Goal: Task Accomplishment & Management: Use online tool/utility

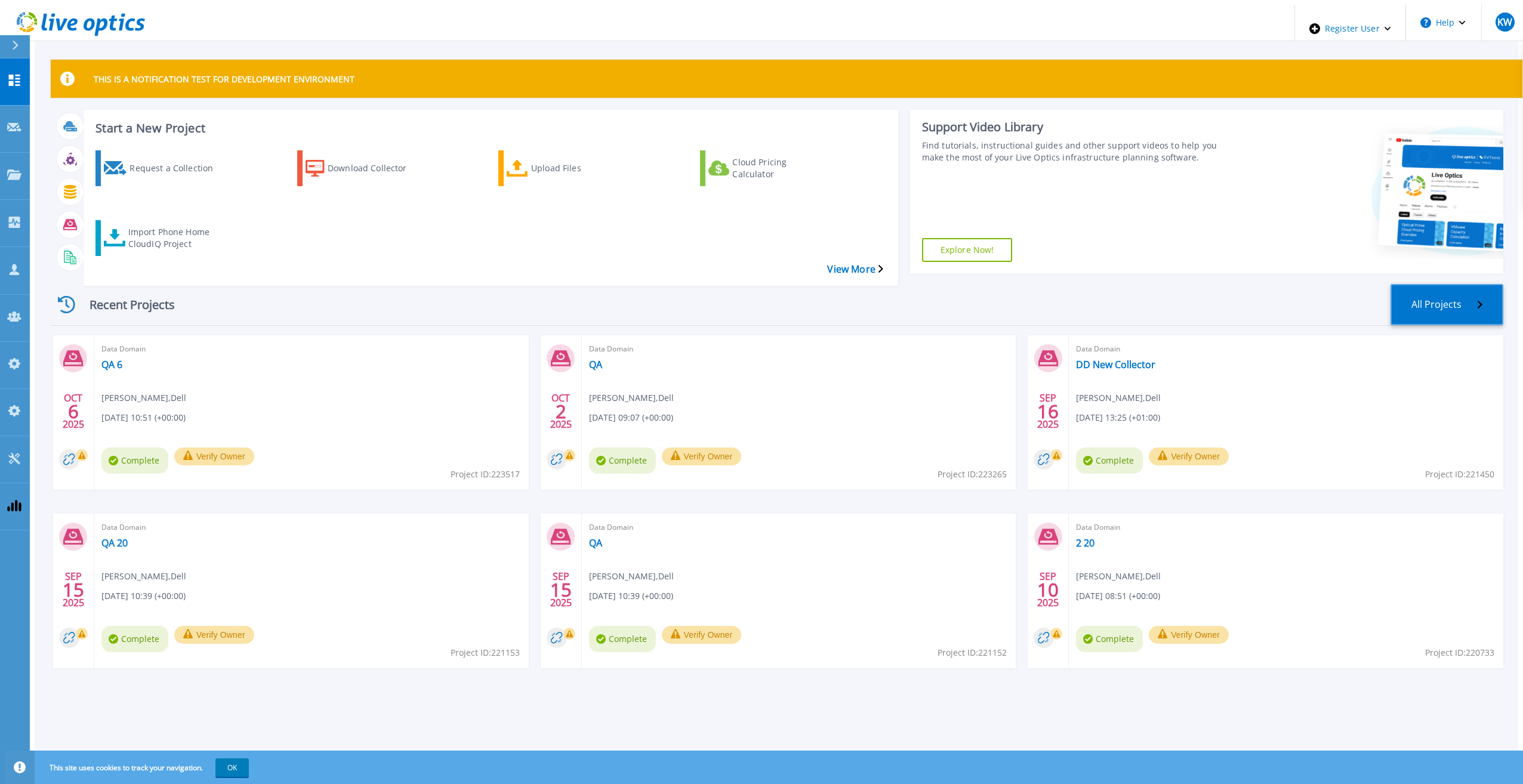
click at [1459, 284] on link "All Projects" at bounding box center [1446, 305] width 112 height 42
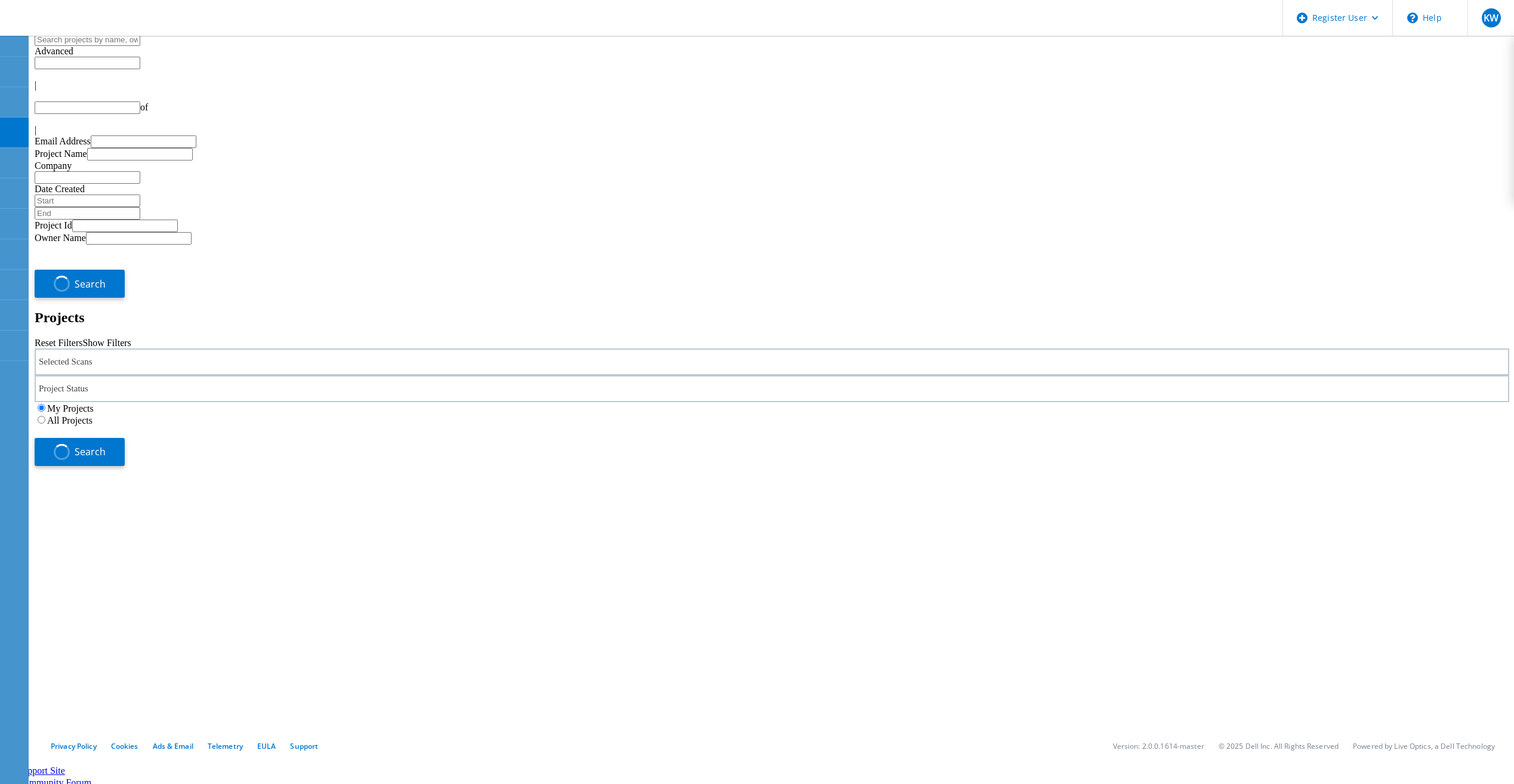
type input "1"
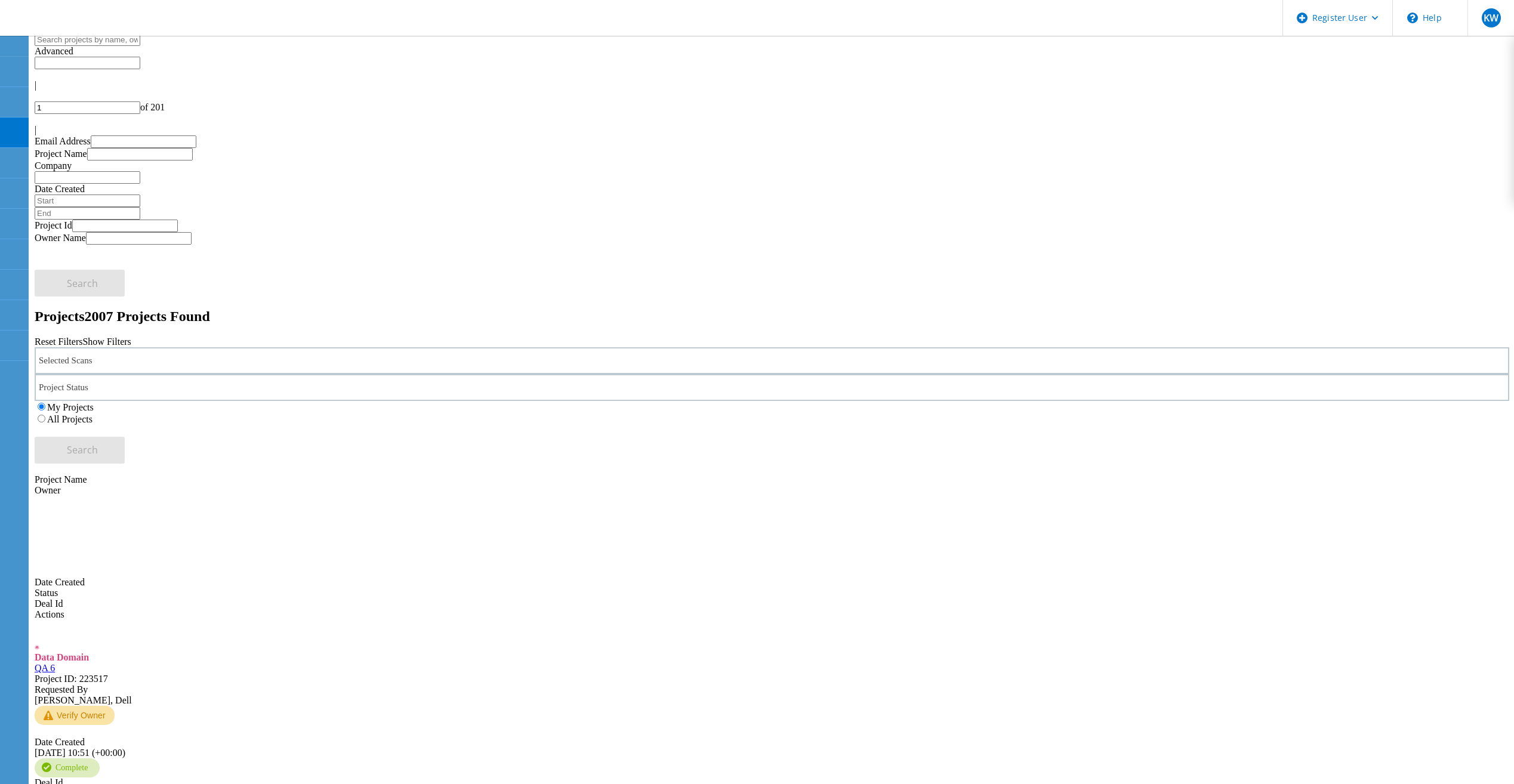
click at [48, 46] on input "text" at bounding box center [88, 39] width 106 height 12
click at [12, 8] on use at bounding box center [12, 8] width 0 height 0
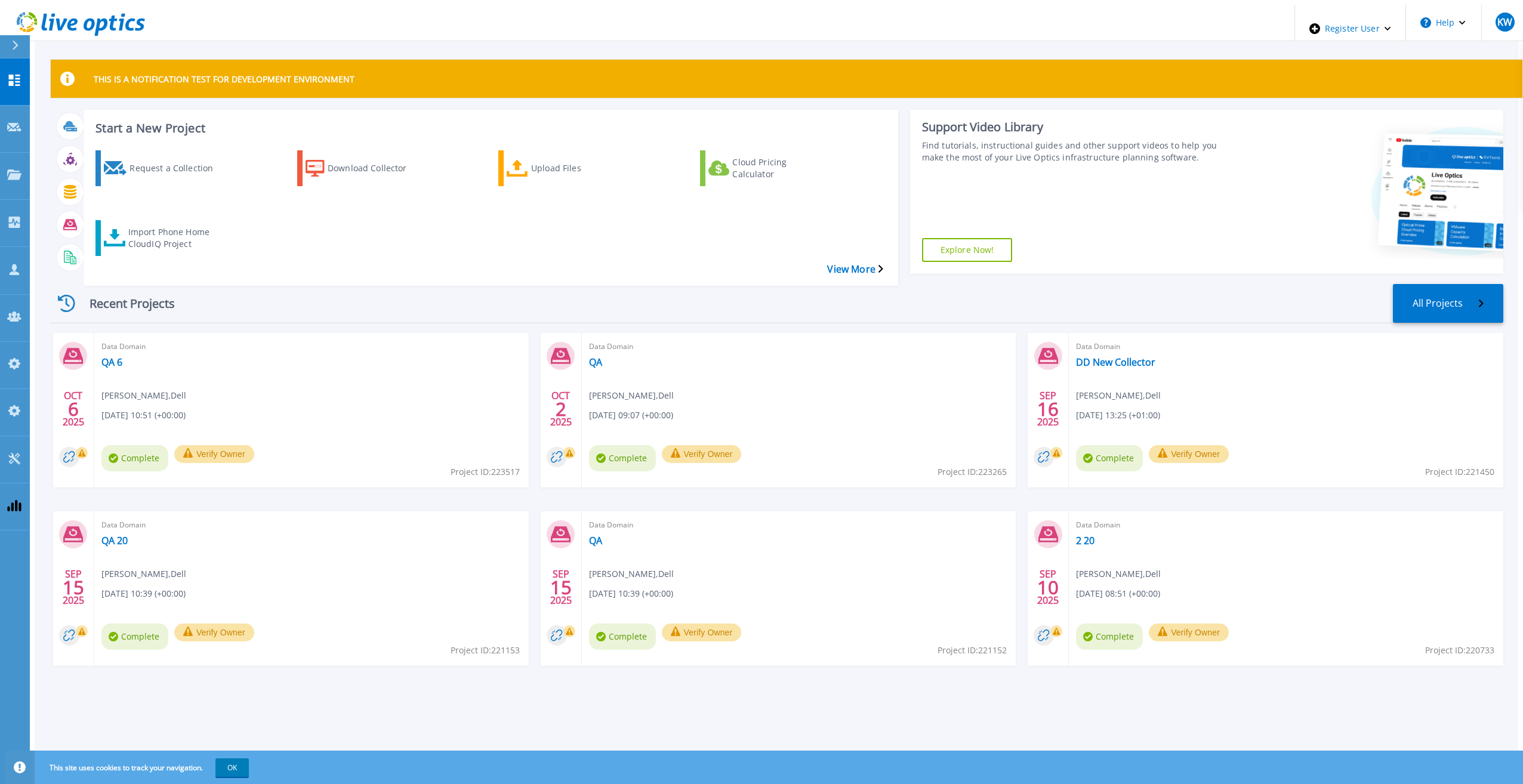
click at [157, 195] on div "Request a Collection Download Collector Upload Files Cloud Pricing Calculator I…" at bounding box center [488, 210] width 806 height 139
click at [162, 223] on div "Import Phone Home CloudIQ Project" at bounding box center [176, 238] width 95 height 30
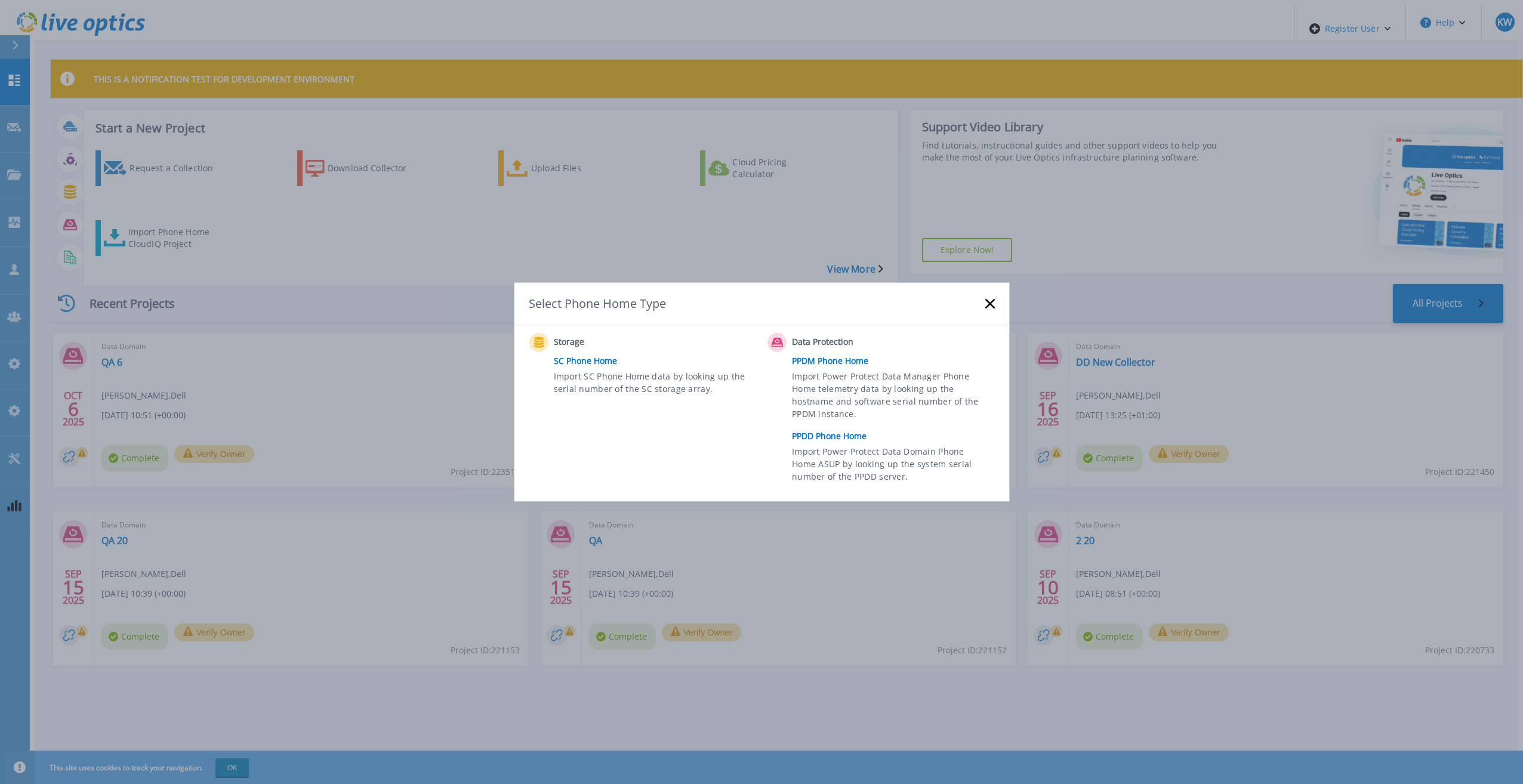
click at [841, 430] on link "PPDD Phone Home" at bounding box center [896, 435] width 208 height 18
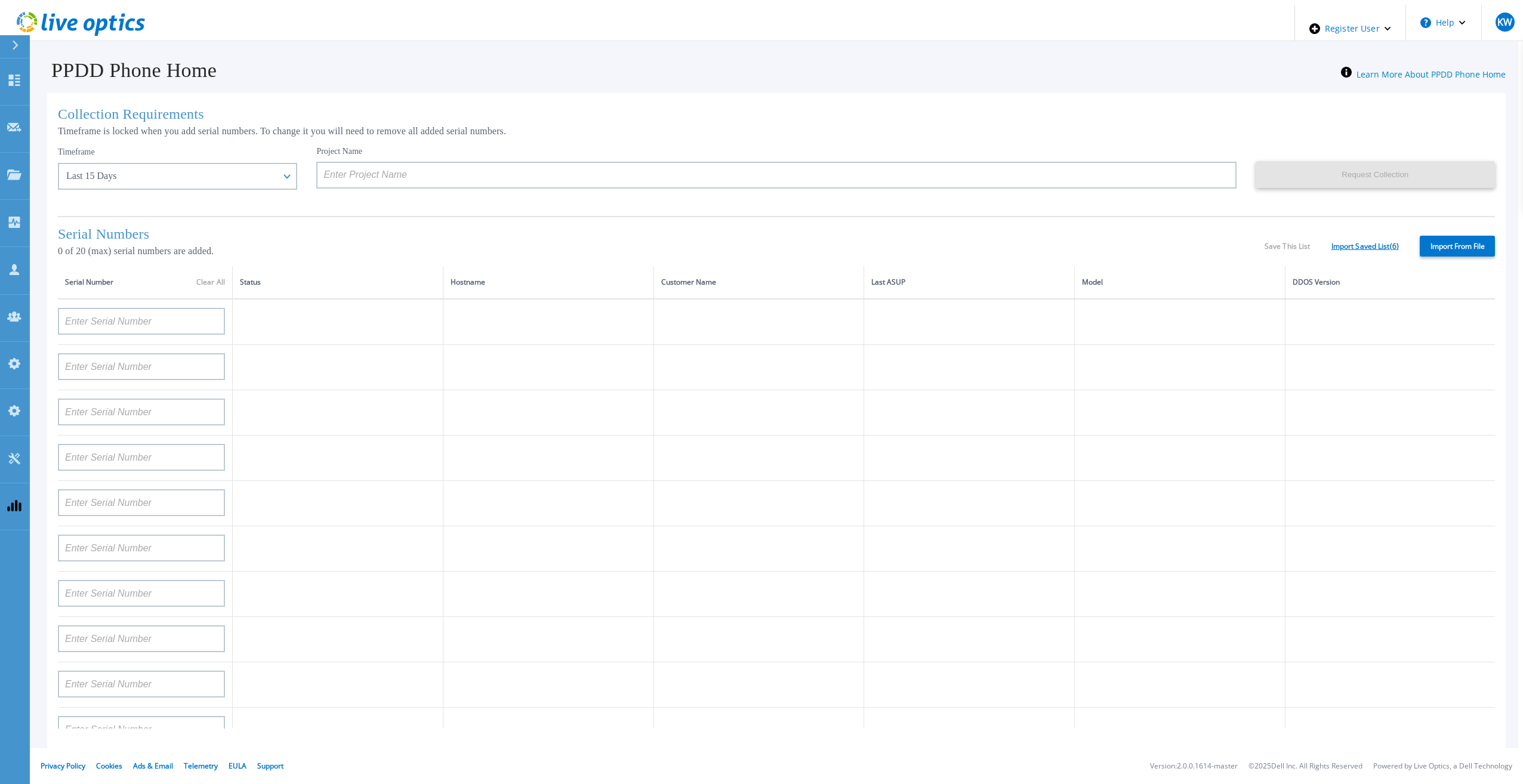
click at [1379, 243] on link "Import Saved List ( 6 )" at bounding box center [1364, 246] width 67 height 9
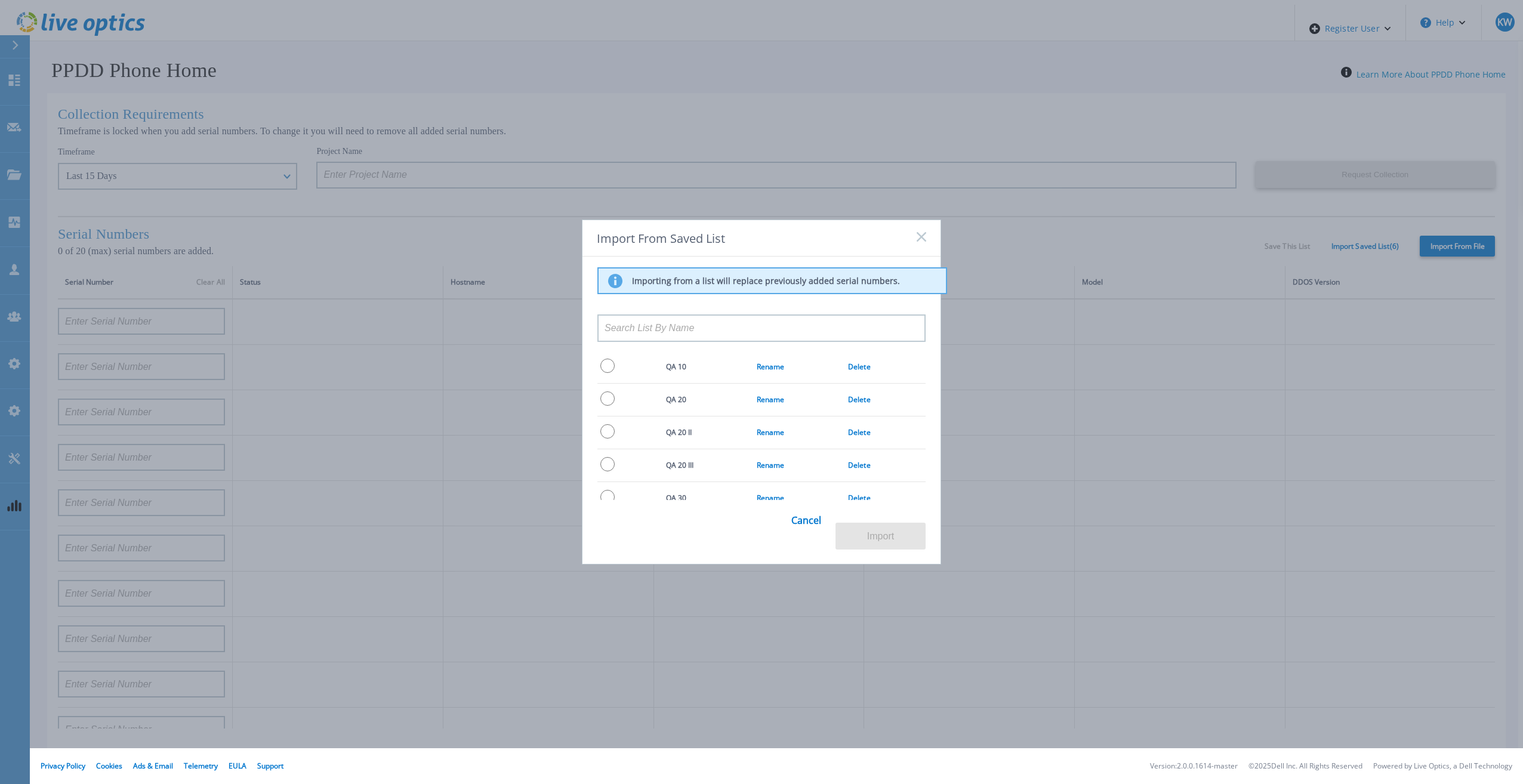
click at [610, 366] on input "radio" at bounding box center [607, 366] width 14 height 14
radio input "true"
click at [854, 534] on button "Import" at bounding box center [880, 536] width 90 height 26
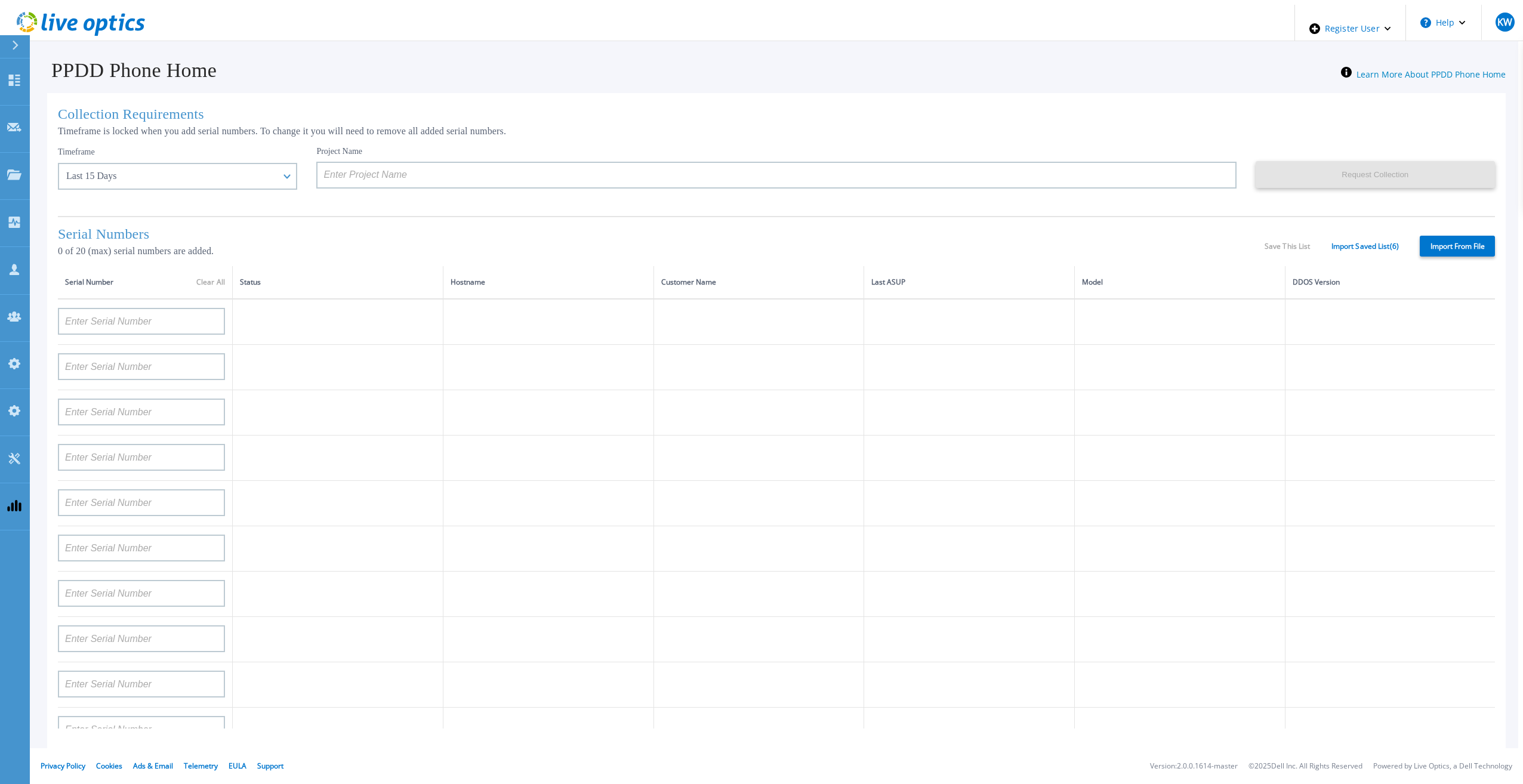
type input "APM00193603655"
type input "APM00212517749"
type input "APX00232503742"
type input "APM00212702822"
type input "APM00212610953"
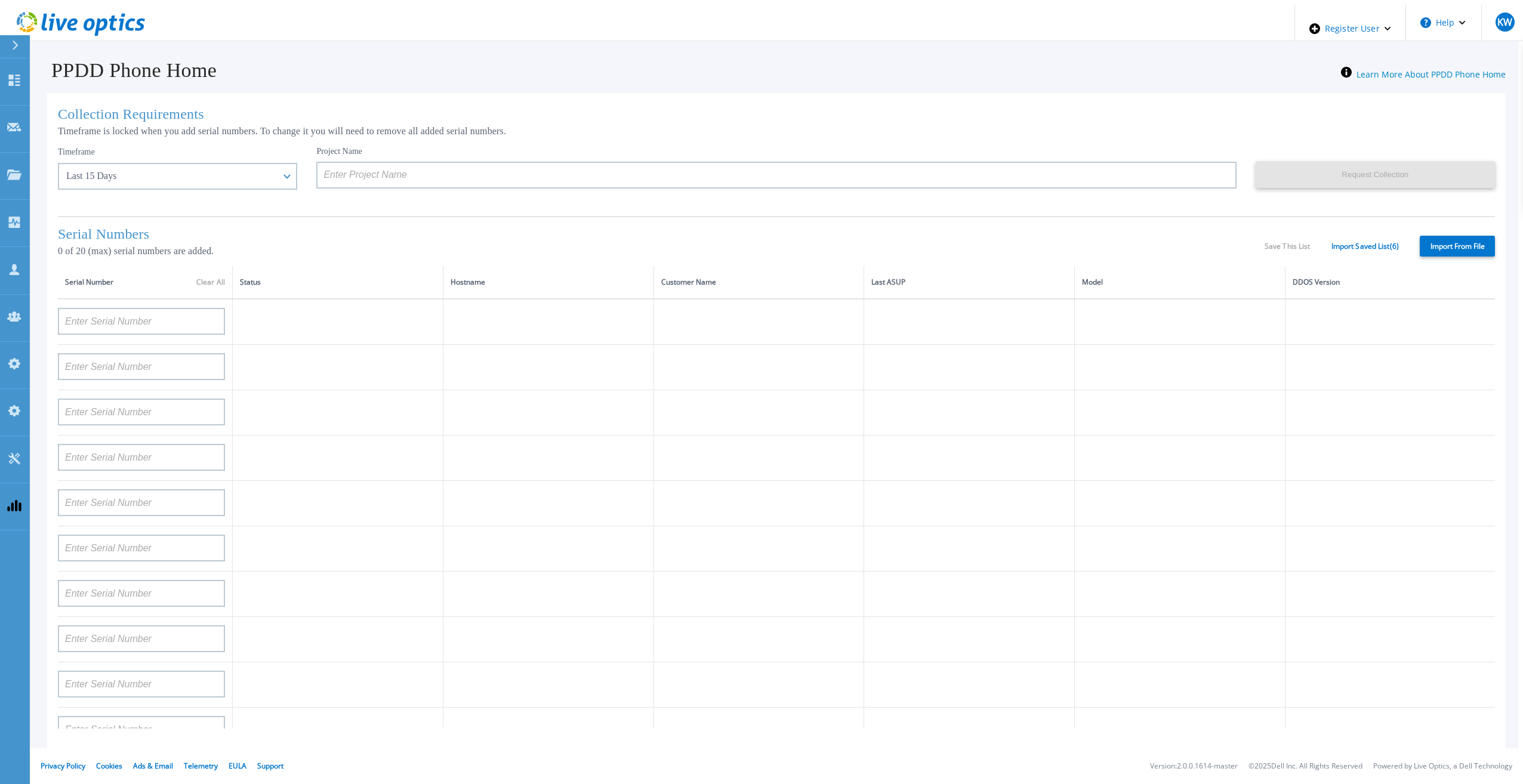
type input "APM00202614668"
type input "APM00212613652"
type input "APX00222101185"
type input "AUDVUX6XJHDJFE"
type input "APM00133543104"
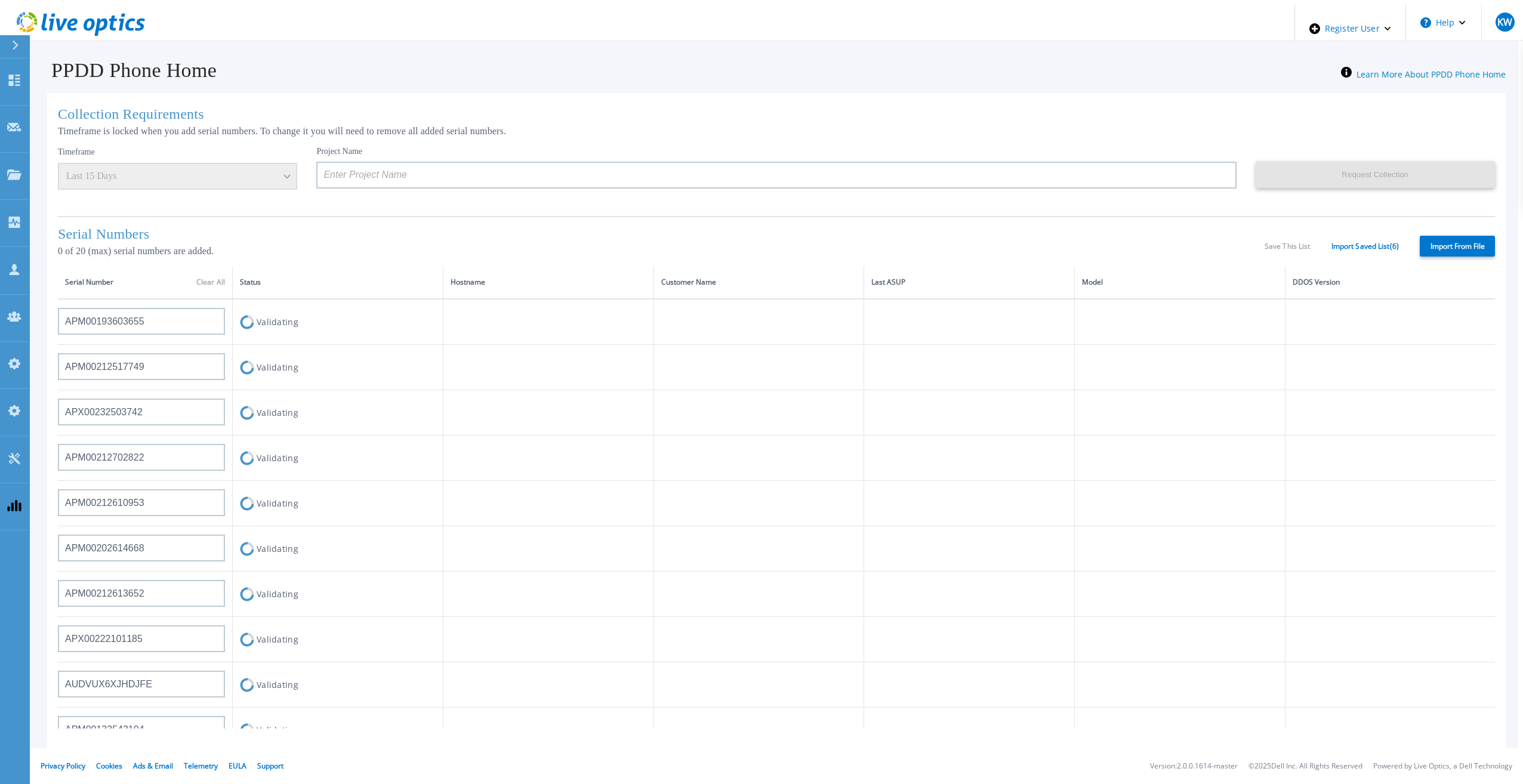
click at [445, 11] on header "Register User Help KW Dell Admin User [PERSON_NAME] [PERSON_NAME][EMAIL_ADDRESS…" at bounding box center [766, 23] width 1523 height 37
click at [447, 11] on header "Register User Help KW Dell Admin User [PERSON_NAME] [PERSON_NAME][EMAIL_ADDRESS…" at bounding box center [766, 23] width 1523 height 37
click at [461, 9] on header "Register User Help KW Dell Admin User [PERSON_NAME] [PERSON_NAME][EMAIL_ADDRESS…" at bounding box center [766, 23] width 1523 height 37
click at [421, 20] on header "Register User Help KW Dell Admin User [PERSON_NAME] [PERSON_NAME][EMAIL_ADDRESS…" at bounding box center [766, 23] width 1523 height 37
click at [471, 12] on header "Register User Help KW Dell Admin User [PERSON_NAME] [PERSON_NAME][EMAIL_ADDRESS…" at bounding box center [766, 23] width 1523 height 37
